Goal: Find specific page/section: Find specific page/section

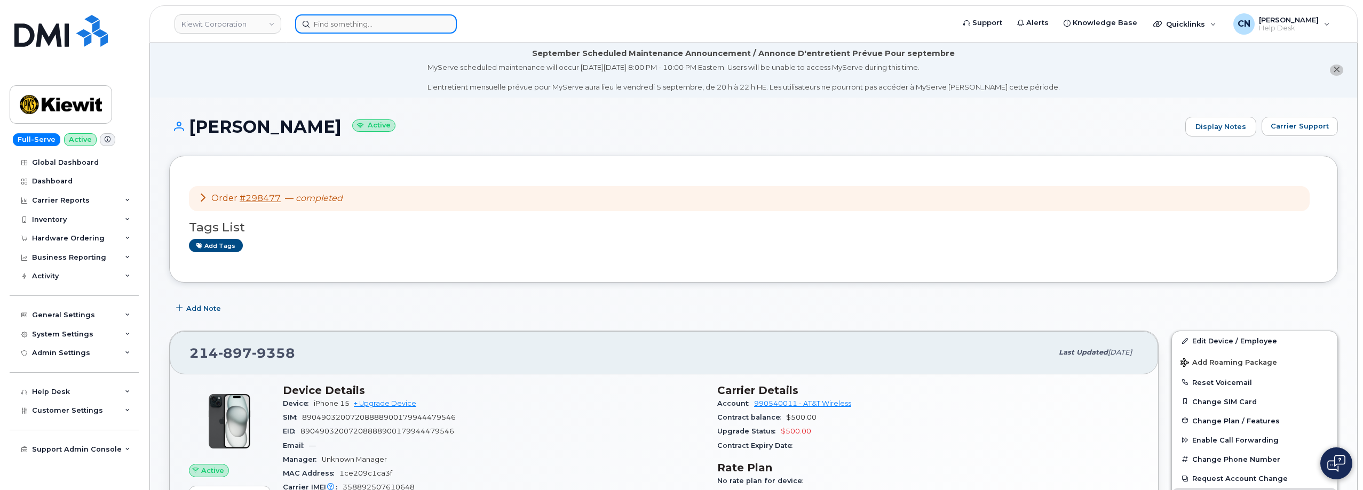
click at [319, 17] on input at bounding box center [376, 23] width 162 height 19
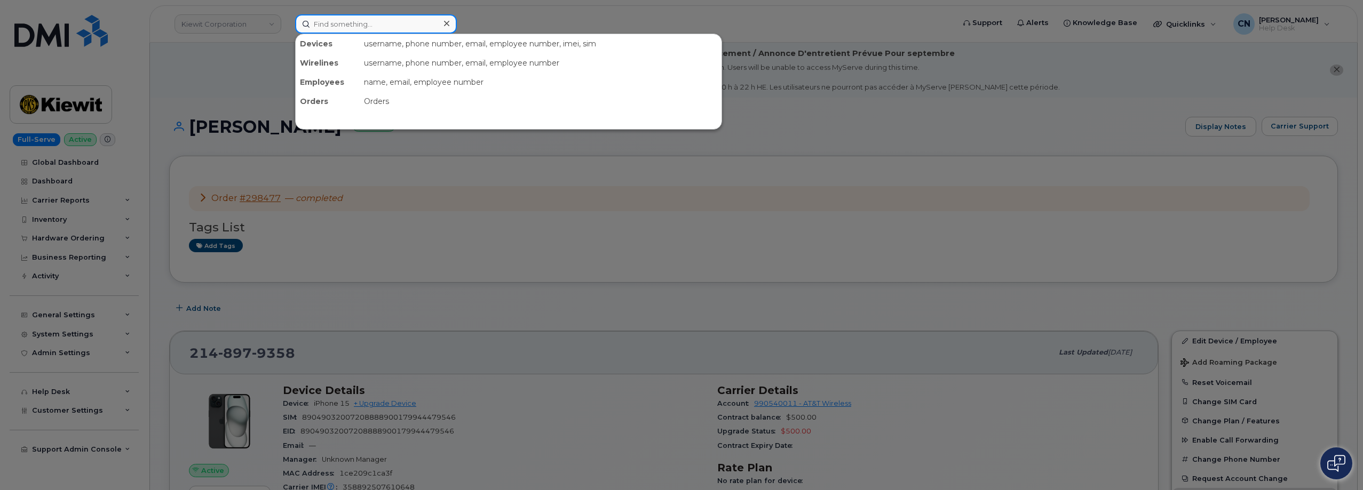
paste input "3104998051"
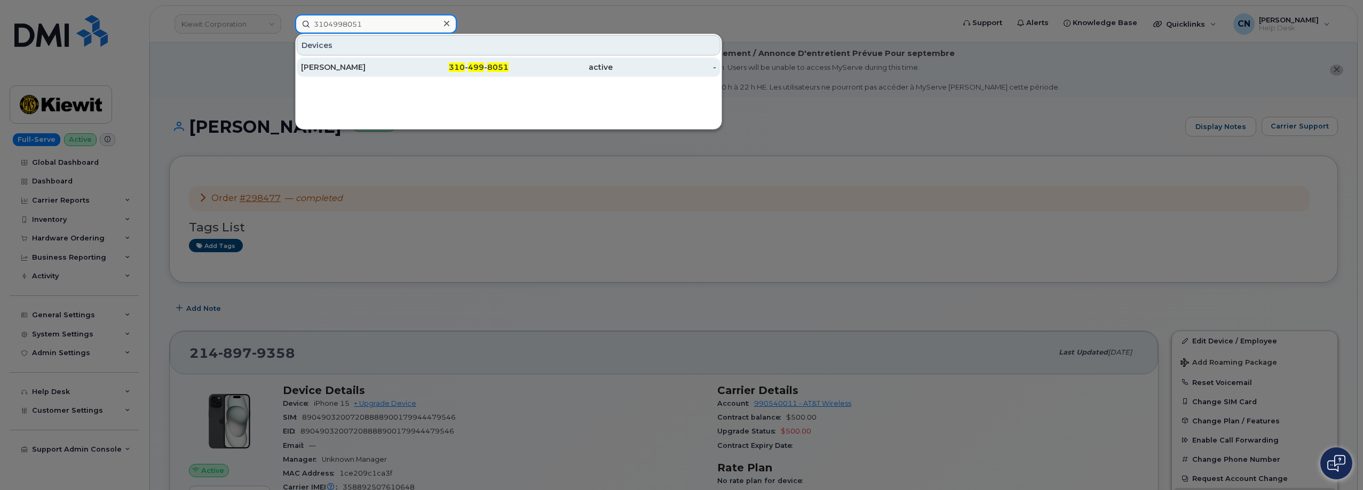
type input "3104998051"
click at [405, 59] on div "[PERSON_NAME]" at bounding box center [457, 67] width 104 height 19
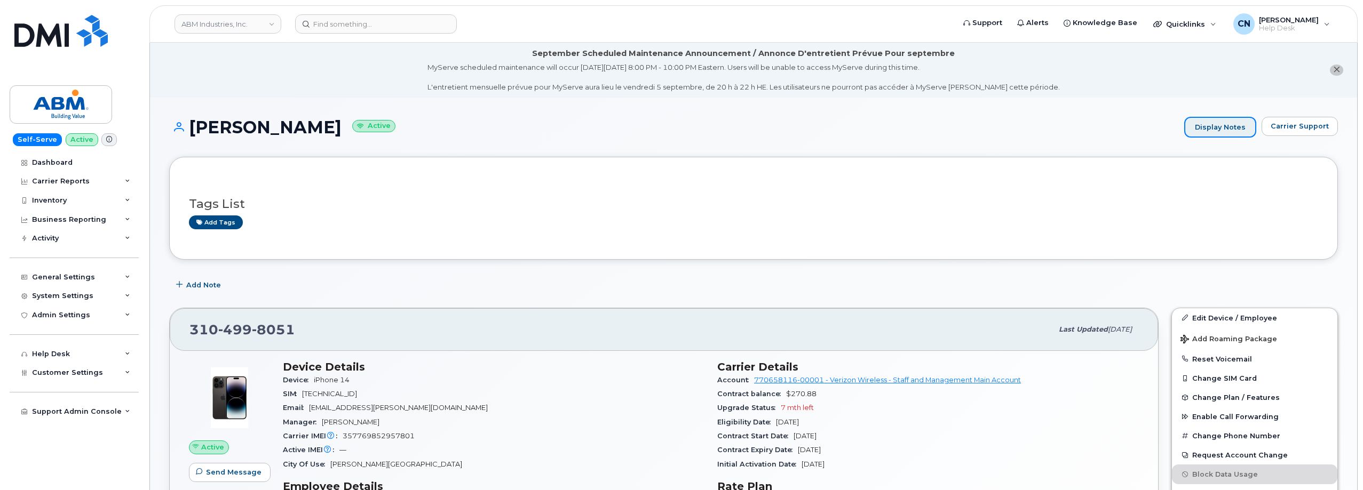
click at [1215, 130] on link "Display Notes" at bounding box center [1220, 127] width 72 height 21
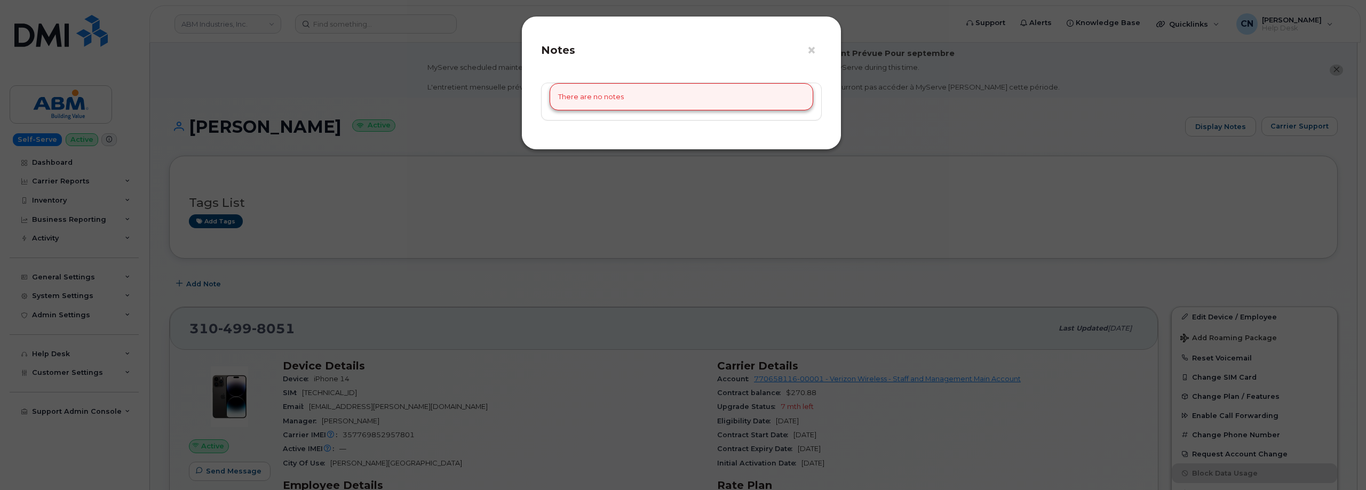
drag, startPoint x: 1029, startPoint y: 147, endPoint x: 1040, endPoint y: 148, distance: 10.7
click at [1031, 148] on div "× Notes There are no notes" at bounding box center [683, 245] width 1366 height 490
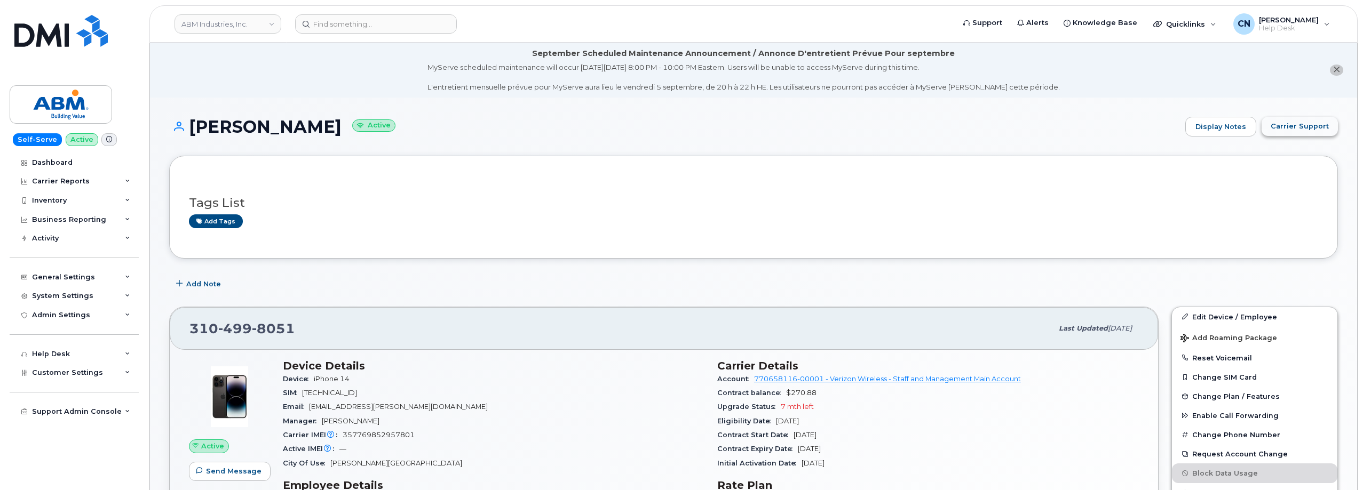
click at [1300, 123] on span "Carrier Support" at bounding box center [1299, 126] width 58 height 10
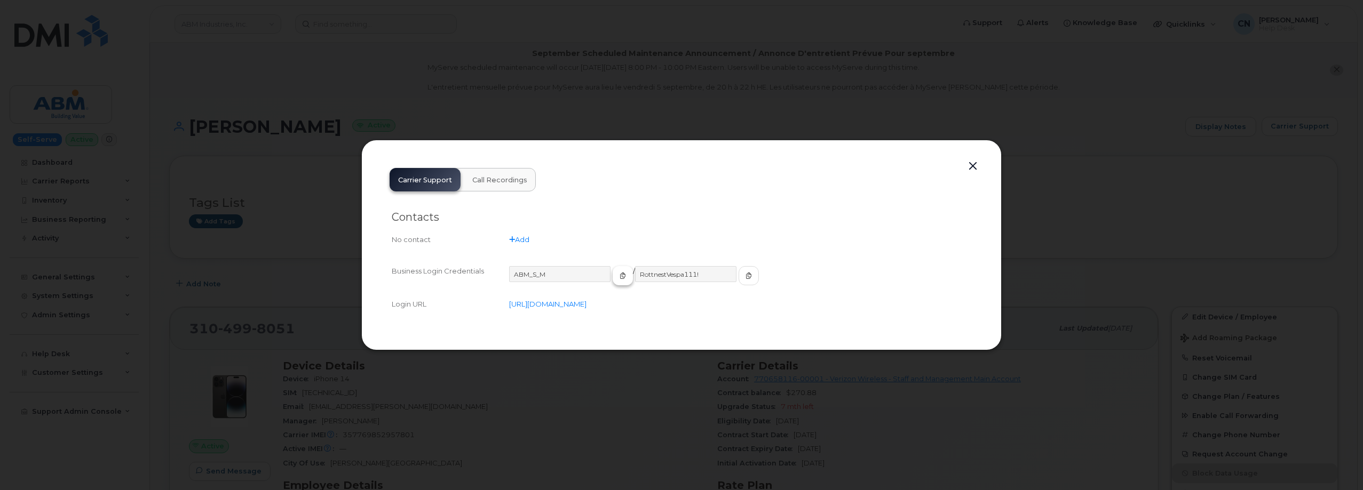
click at [612, 280] on button "button" at bounding box center [622, 275] width 20 height 19
click at [737, 274] on div "ABM_S_M / RottnestVespa111!" at bounding box center [740, 280] width 462 height 29
click at [738, 276] on button "button" at bounding box center [748, 275] width 20 height 19
click at [974, 163] on button "button" at bounding box center [973, 166] width 16 height 15
